Goal: Transaction & Acquisition: Purchase product/service

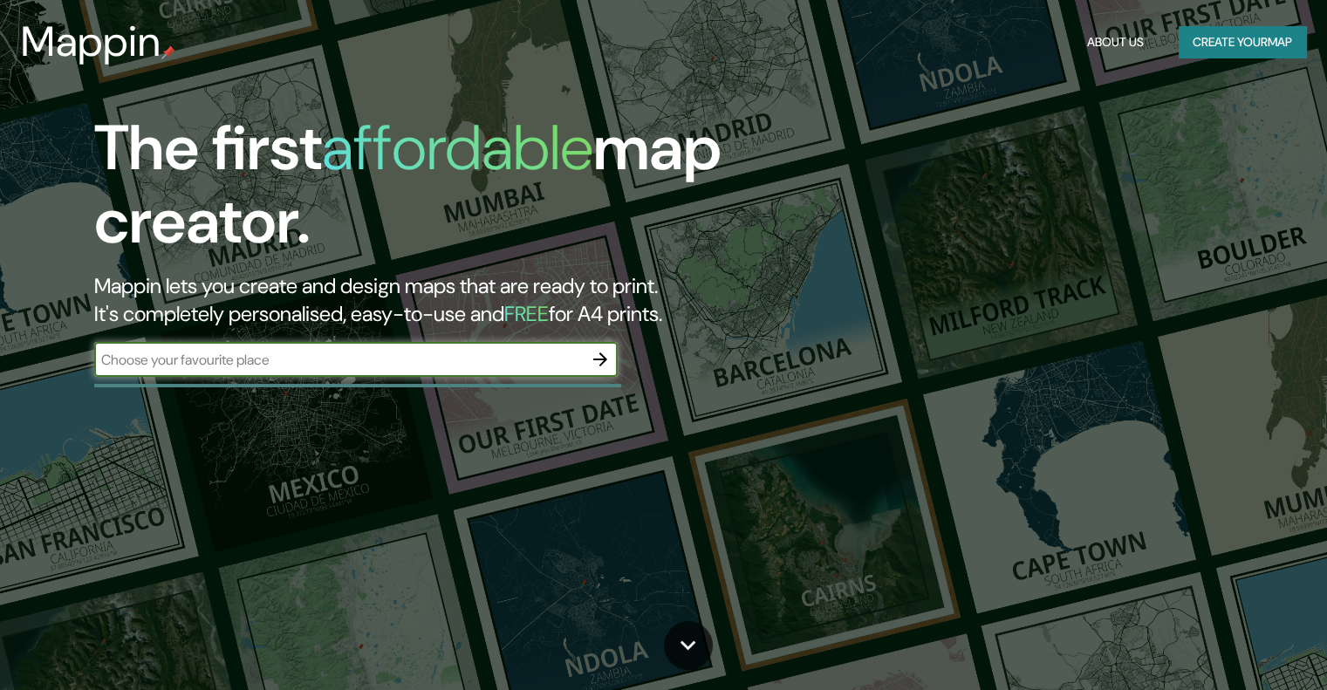
click at [334, 357] on input "text" at bounding box center [338, 360] width 489 height 20
type input "[GEOGRAPHIC_DATA]"
click at [596, 363] on icon "button" at bounding box center [600, 359] width 21 height 21
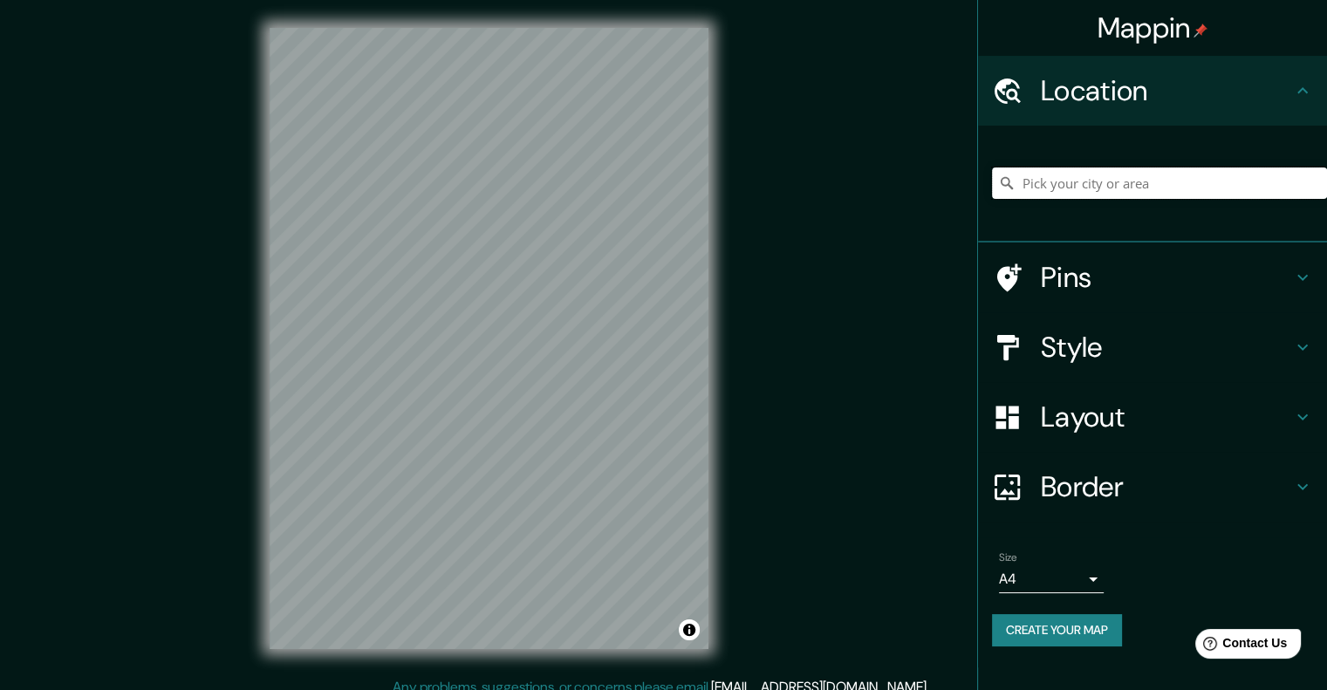
click at [1109, 192] on input "Pick your city or area" at bounding box center [1159, 183] width 335 height 31
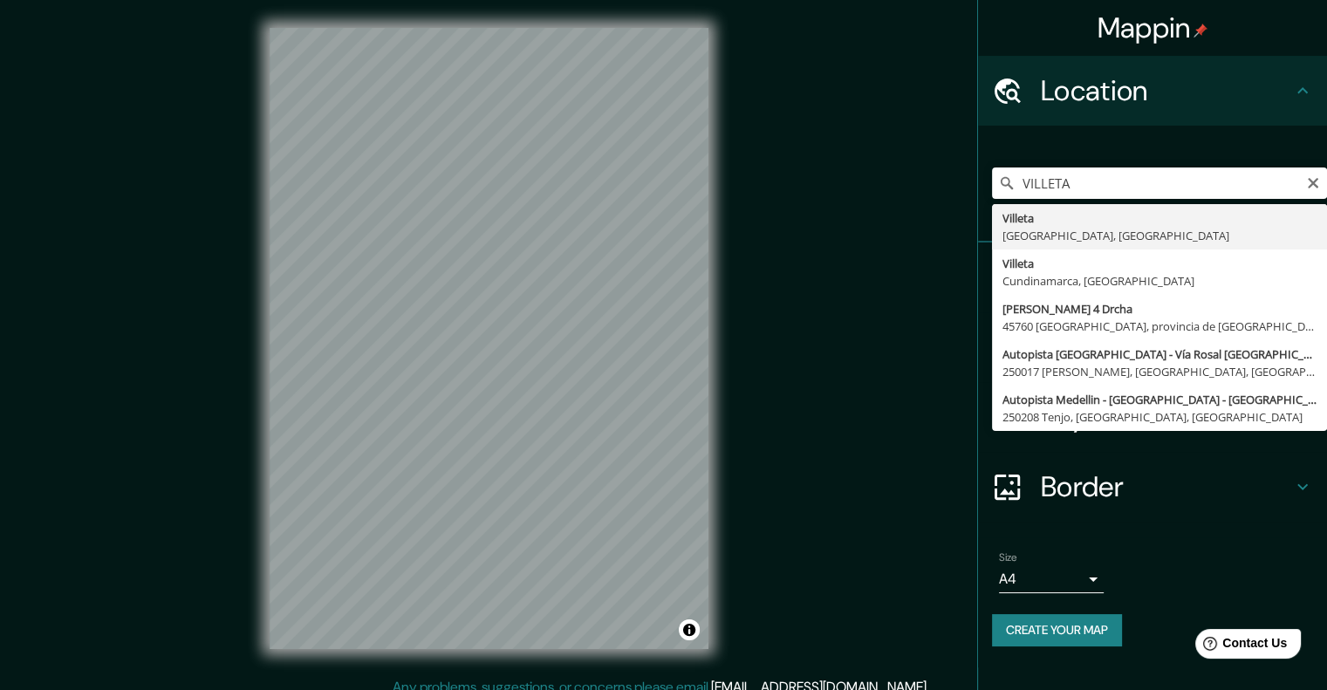
type input "[GEOGRAPHIC_DATA], [GEOGRAPHIC_DATA], [GEOGRAPHIC_DATA]"
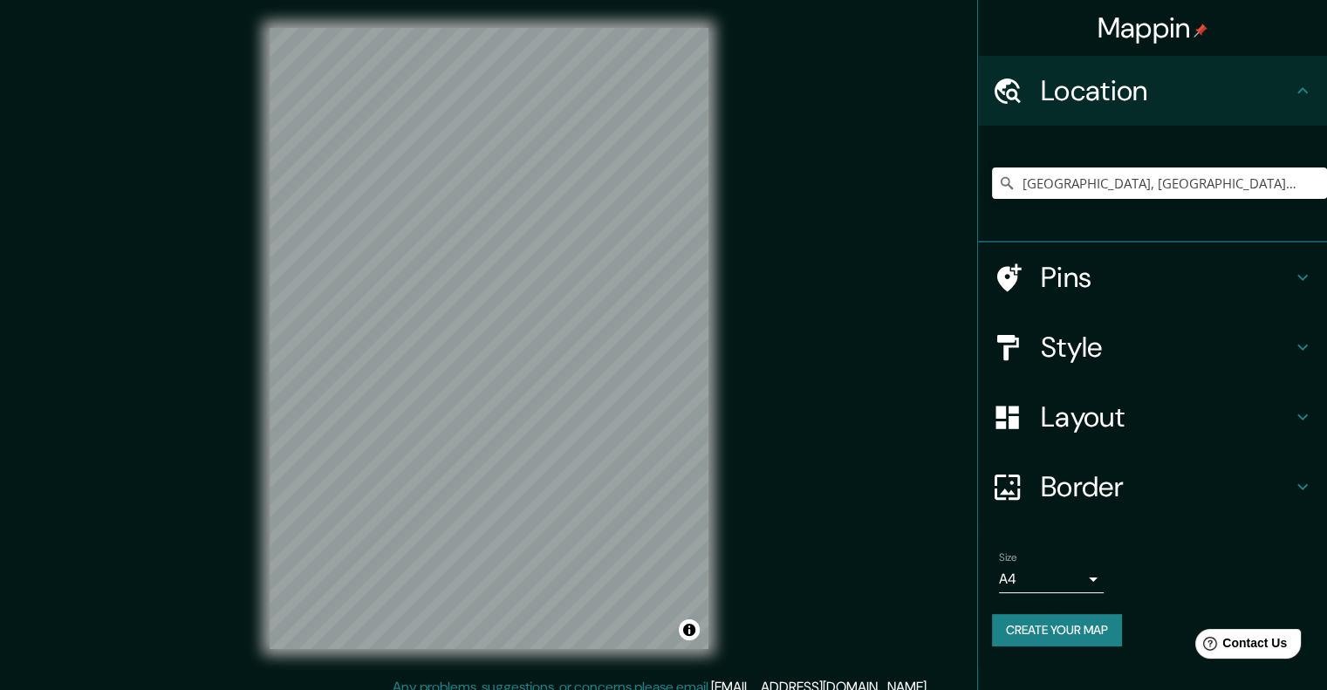
click at [1117, 340] on h4 "Style" at bounding box center [1166, 347] width 251 height 35
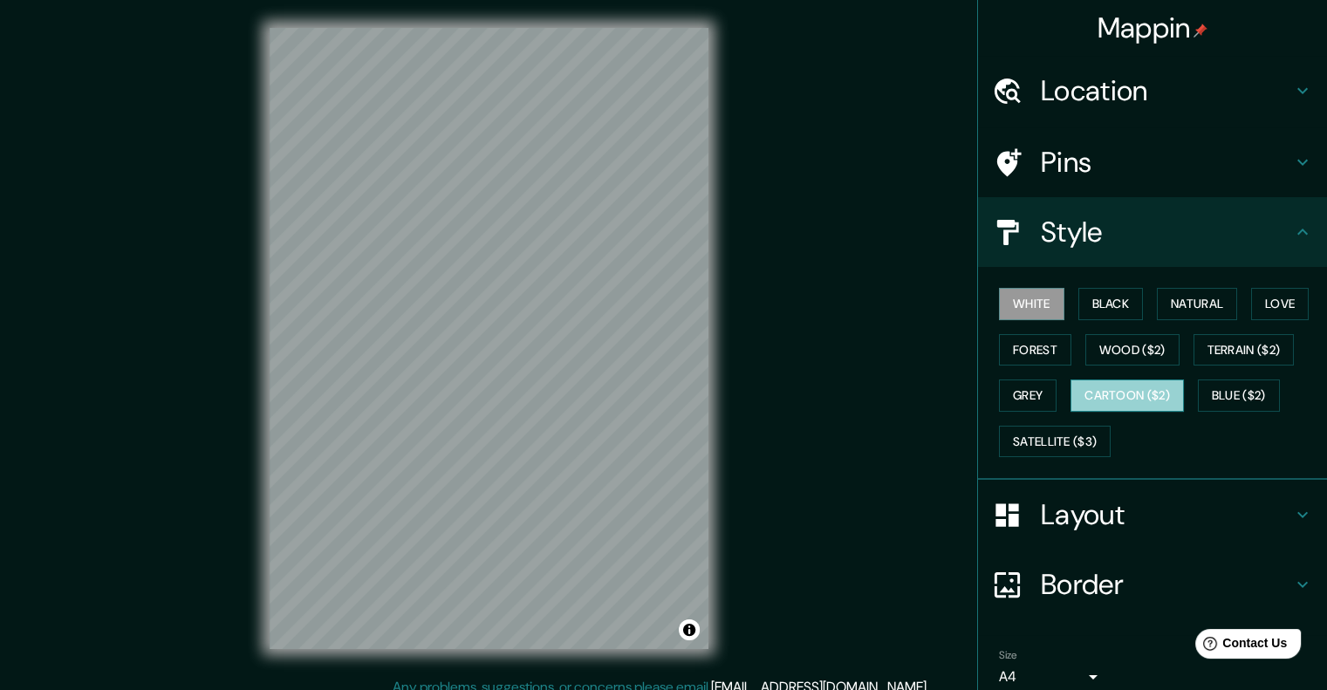
click at [1104, 387] on button "Cartoon ($2)" at bounding box center [1127, 396] width 113 height 32
click at [426, 25] on div "© Mapbox © OpenStreetMap Improve this map" at bounding box center [489, 338] width 495 height 677
